Goal: Information Seeking & Learning: Check status

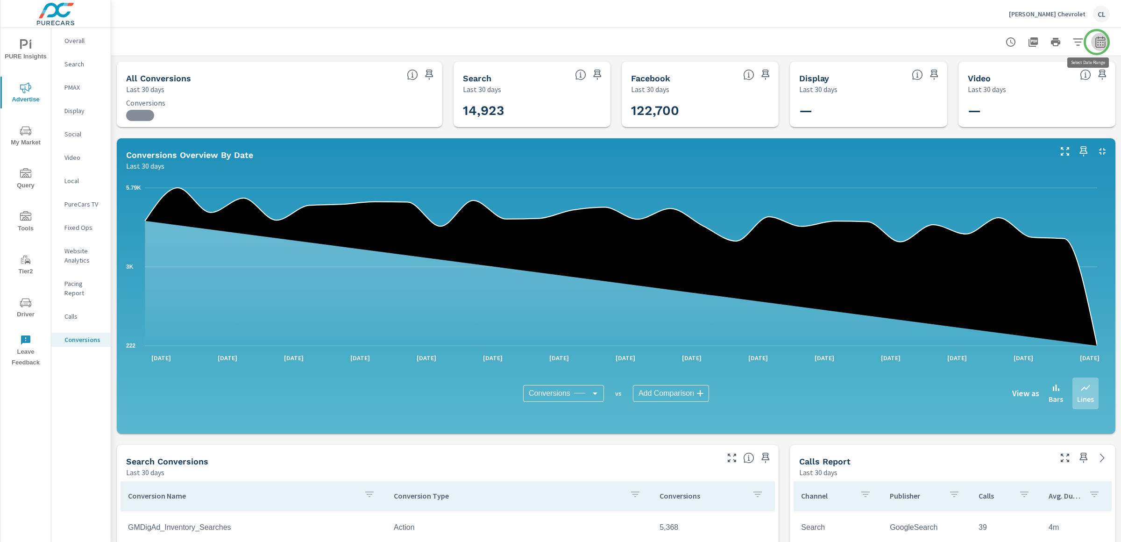
click at [1096, 42] on icon "button" at bounding box center [1099, 41] width 11 height 11
select select "Last 30 days"
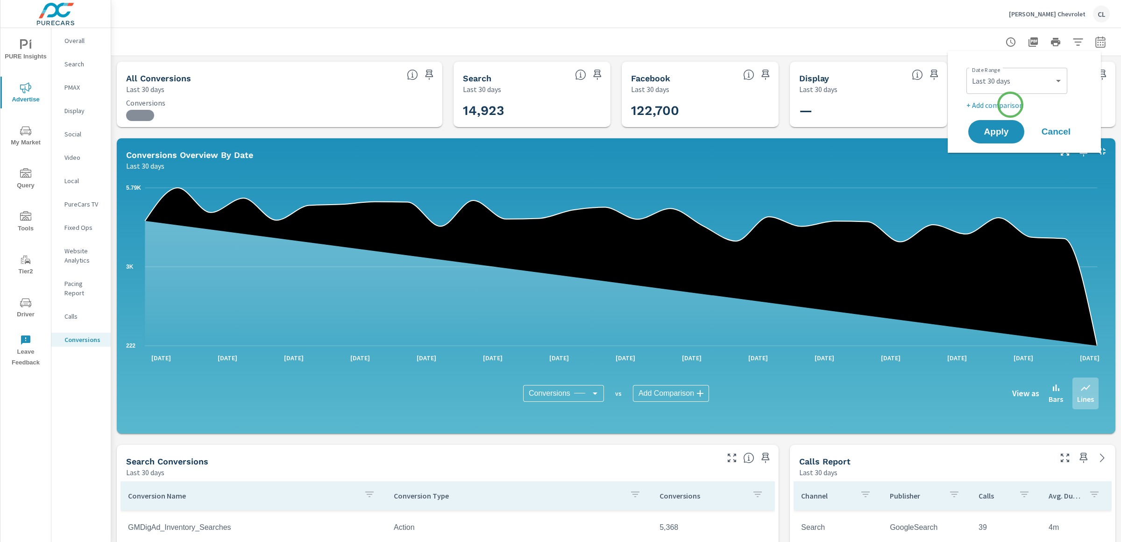
click at [1010, 105] on p "+ Add comparison" at bounding box center [1026, 104] width 120 height 11
select select "Previous period"
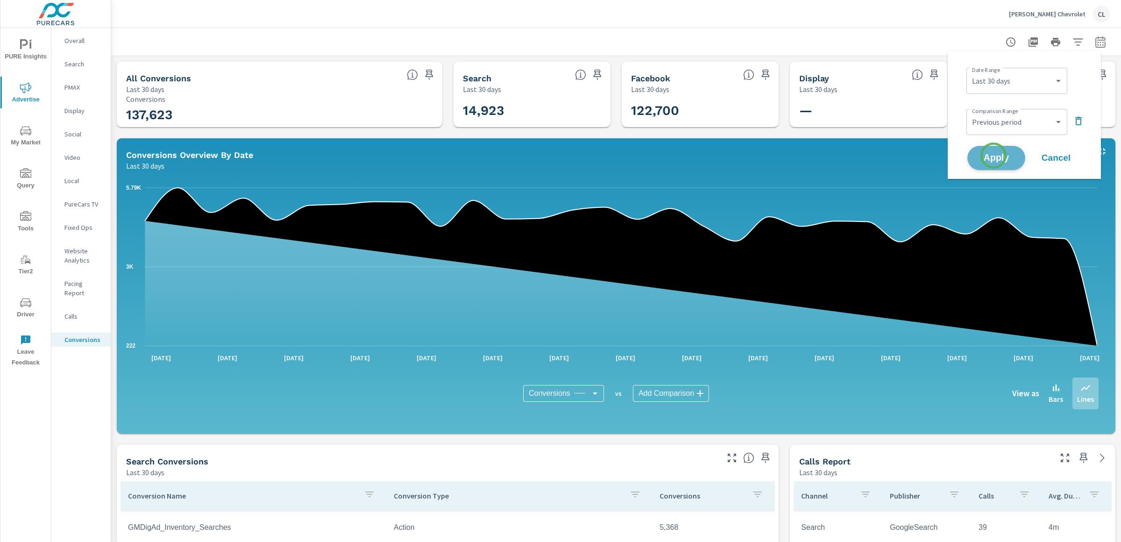
click at [993, 155] on span "Apply" at bounding box center [996, 158] width 38 height 9
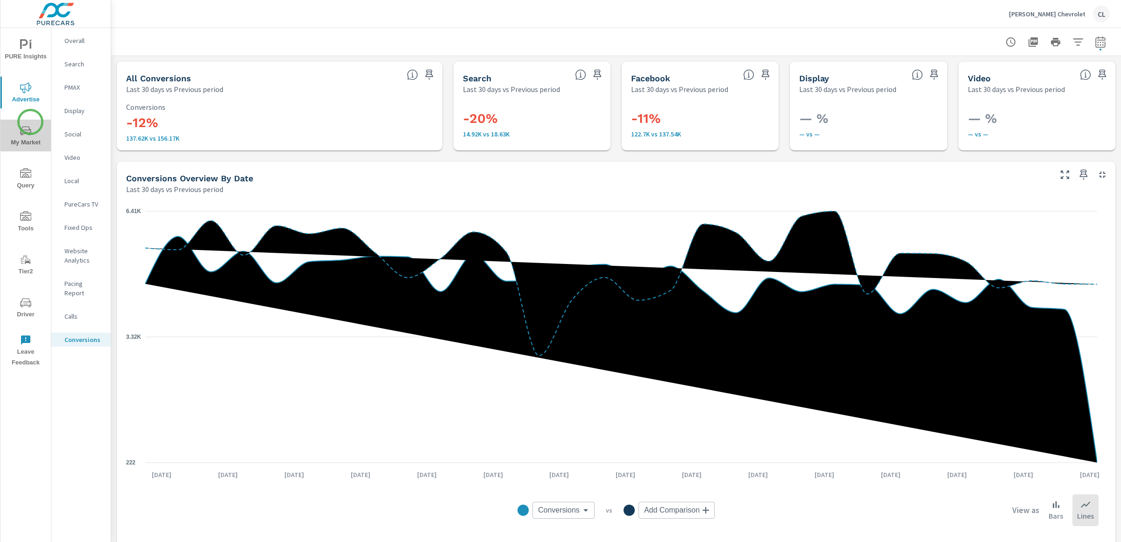
click at [30, 122] on button "My Market" at bounding box center [25, 136] width 50 height 32
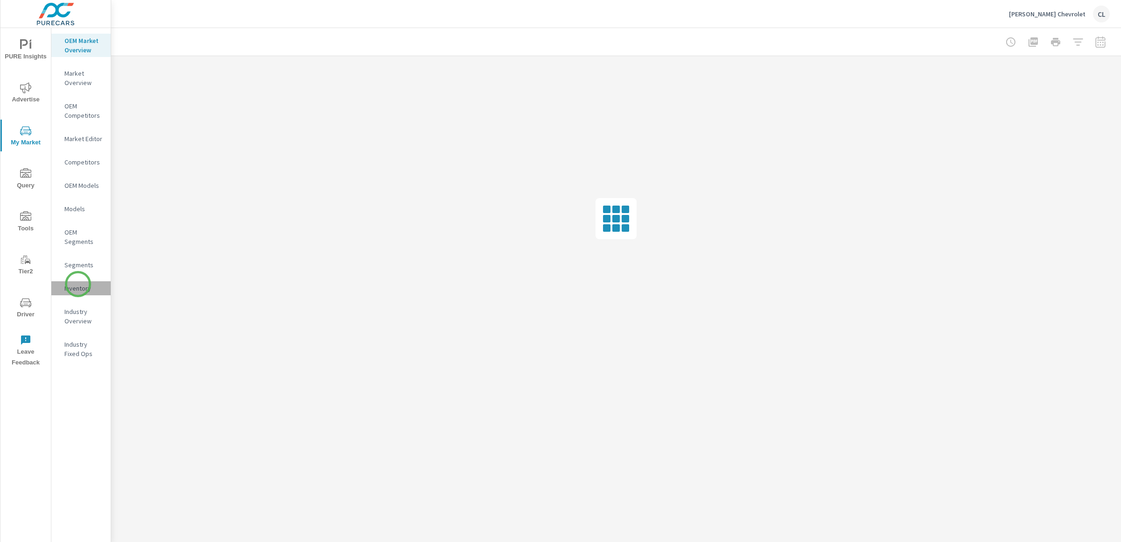
click at [78, 284] on p "Inventory" at bounding box center [83, 287] width 39 height 9
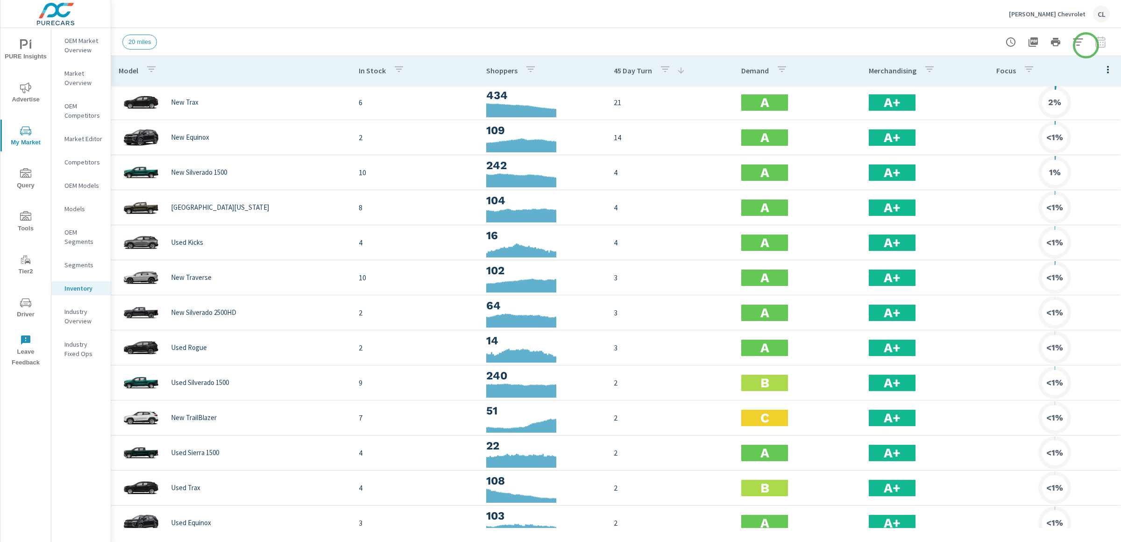
click at [1083, 42] on icon "button" at bounding box center [1077, 41] width 11 height 11
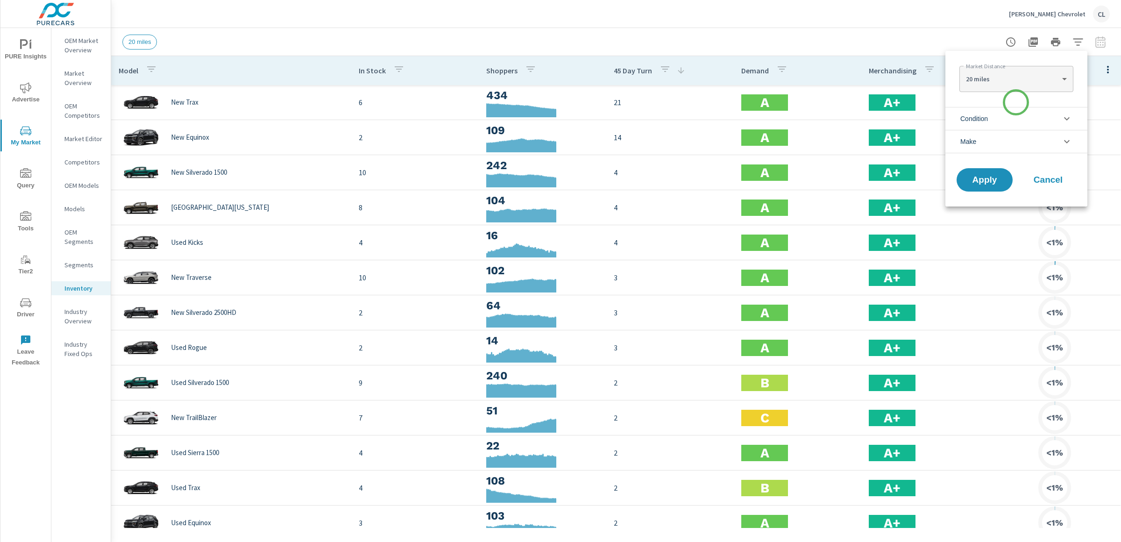
click at [1012, 116] on li "Condition" at bounding box center [1016, 118] width 142 height 23
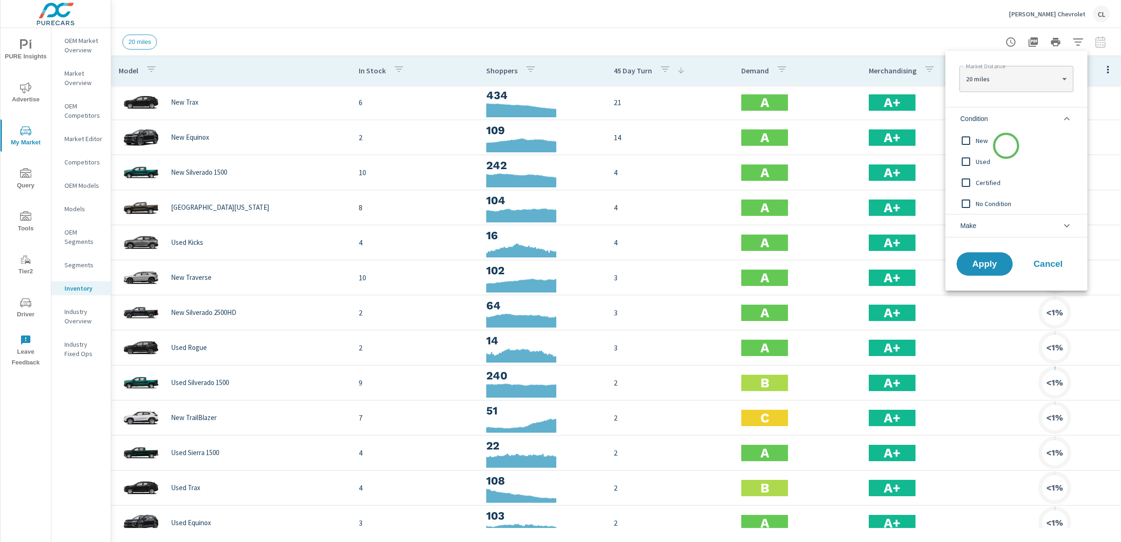
click at [1006, 146] on span "New" at bounding box center [1026, 140] width 102 height 11
click at [1010, 226] on li "Make" at bounding box center [1016, 225] width 142 height 23
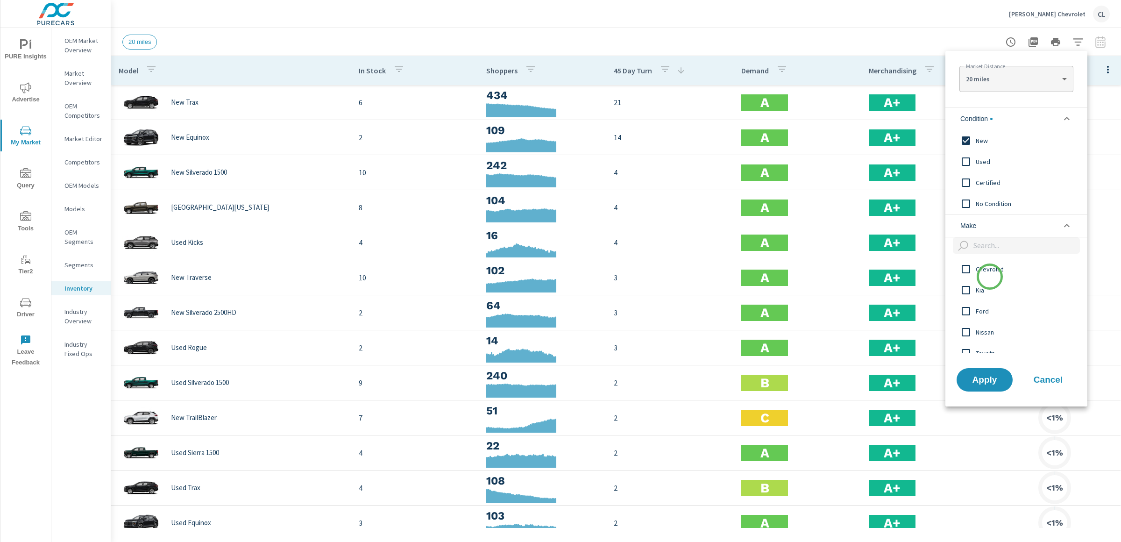
click at [989, 276] on div "Chevrolet" at bounding box center [1015, 268] width 140 height 21
click at [988, 384] on span "Apply" at bounding box center [984, 379] width 38 height 9
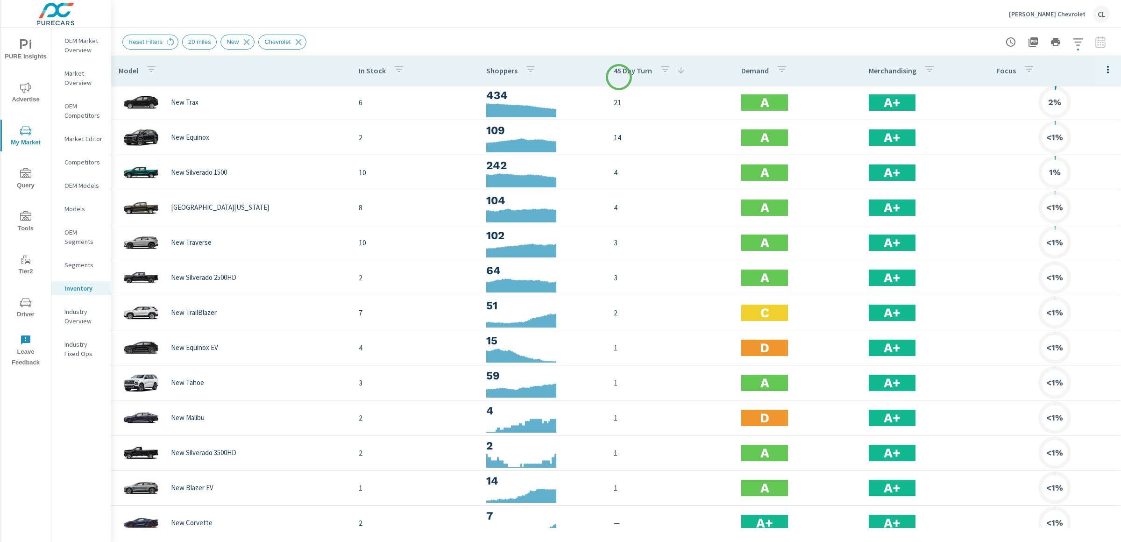
click at [626, 77] on div "45 Day Turn" at bounding box center [650, 70] width 72 height 21
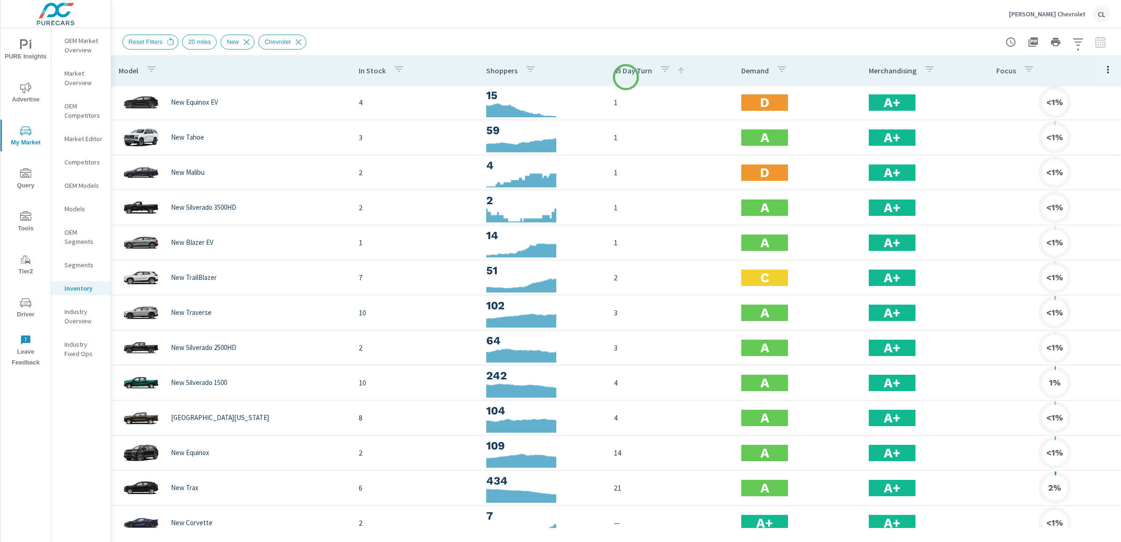
click at [626, 77] on div "45 Day Turn" at bounding box center [650, 70] width 72 height 21
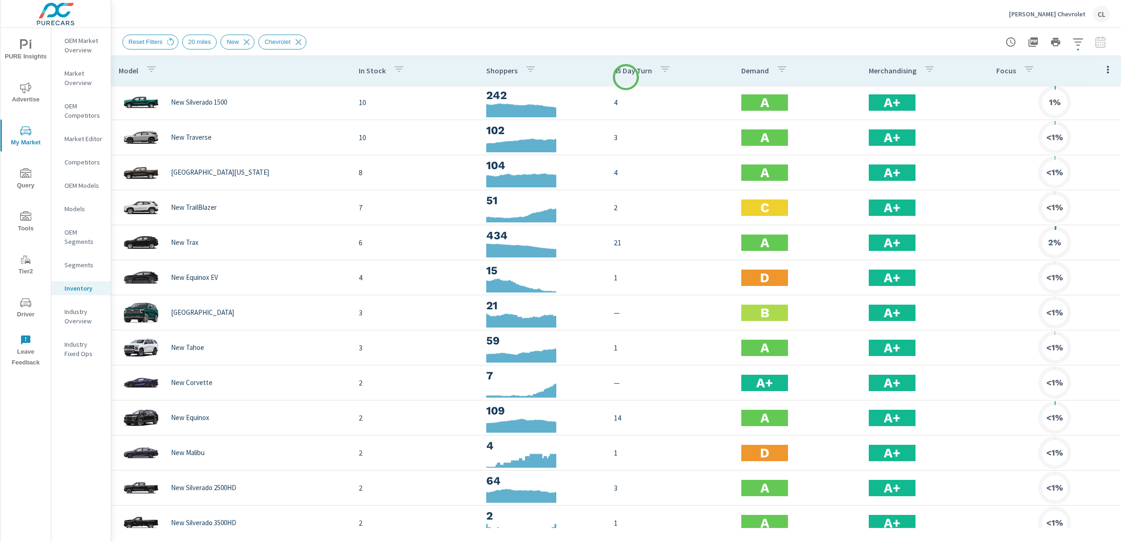
click at [626, 77] on div "45 Day Turn" at bounding box center [644, 70] width 61 height 21
